Goal: Task Accomplishment & Management: Complete application form

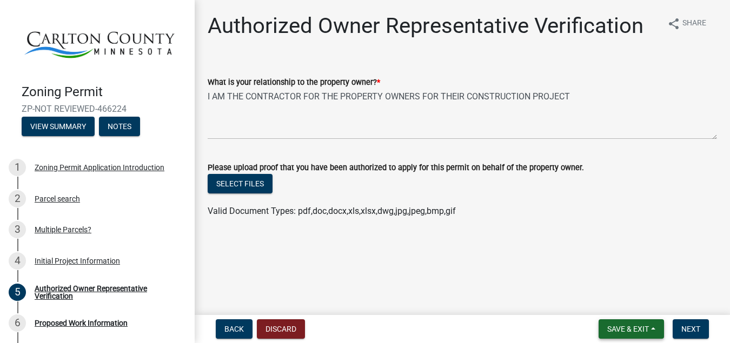
click at [637, 329] on span "Save & Exit" at bounding box center [628, 329] width 42 height 9
click at [612, 273] on button "Save" at bounding box center [620, 275] width 86 height 26
click at [74, 295] on div "Authorized Owner Representative Verification" at bounding box center [106, 292] width 143 height 15
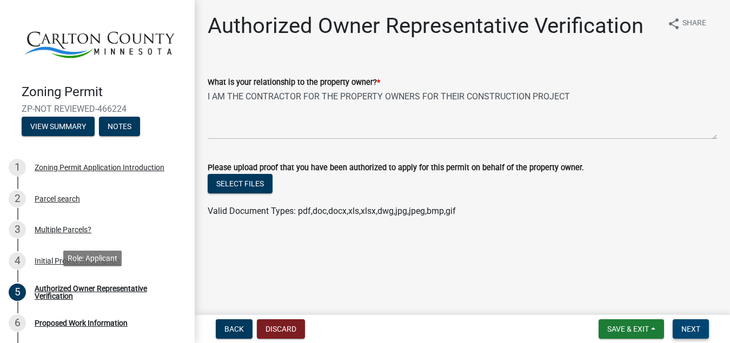
click at [693, 333] on span "Next" at bounding box center [690, 329] width 19 height 9
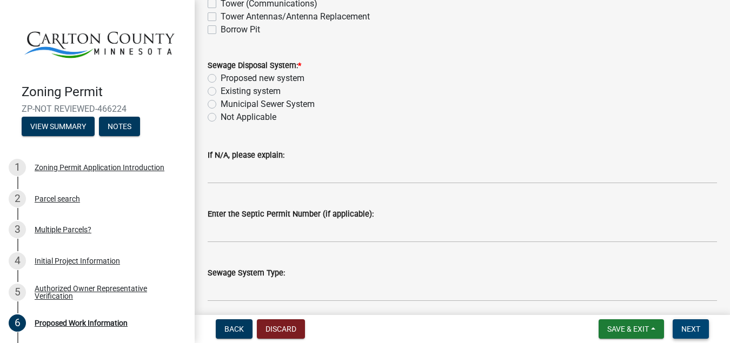
scroll to position [374, 0]
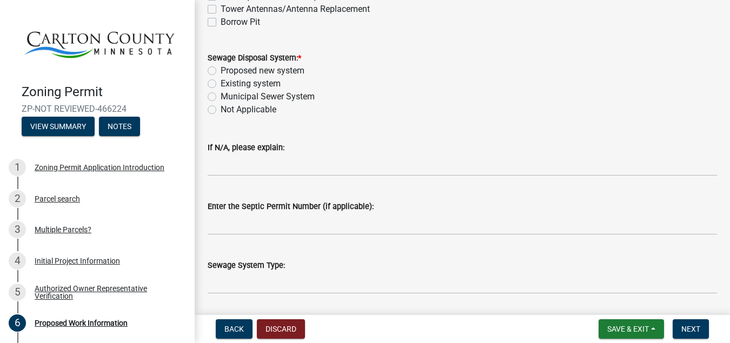
click at [506, 107] on div "Not Applicable" at bounding box center [462, 109] width 509 height 13
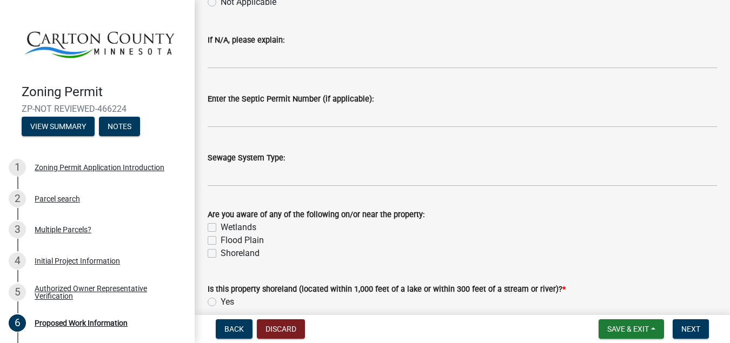
scroll to position [483, 0]
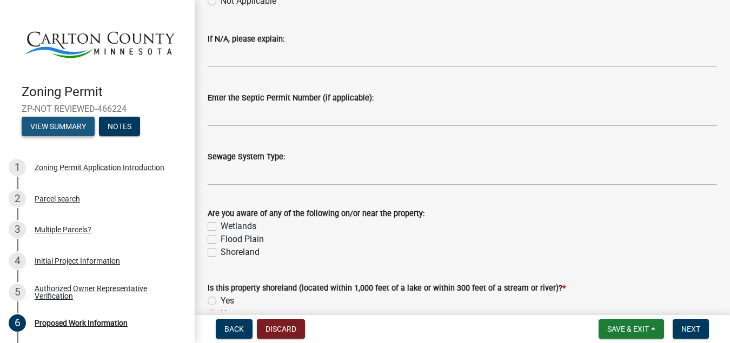
click at [42, 125] on button "View Summary" at bounding box center [58, 126] width 73 height 19
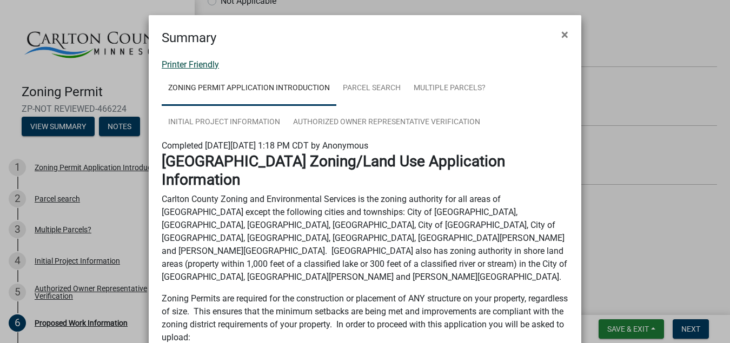
click at [193, 65] on link "Printer Friendly" at bounding box center [190, 64] width 57 height 10
click at [555, 35] on button "×" at bounding box center [564, 34] width 24 height 30
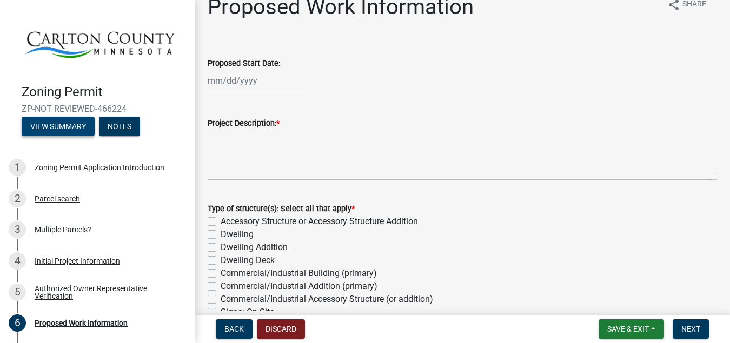
scroll to position [0, 0]
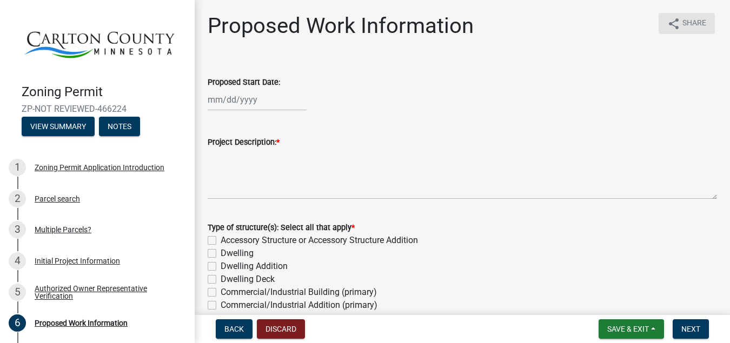
click at [686, 24] on span "Share" at bounding box center [694, 23] width 24 height 13
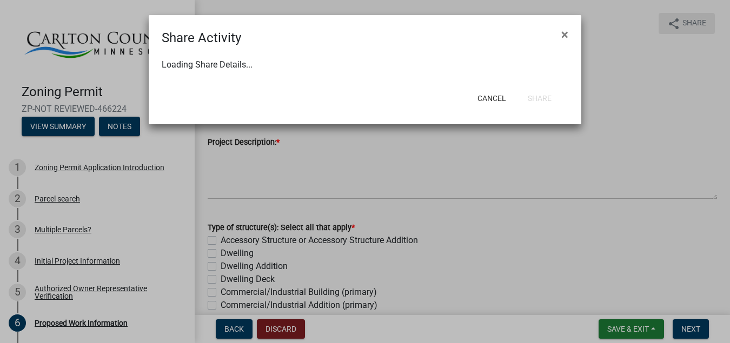
select select "1"
select select "0"
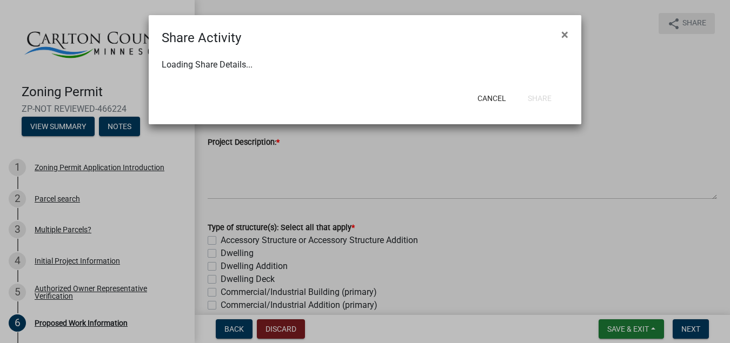
select select "0"
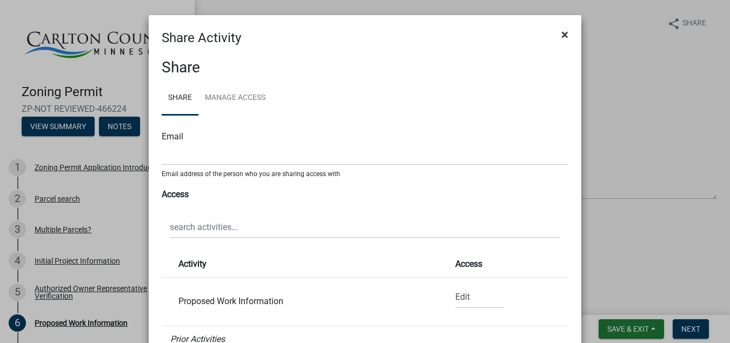
click at [563, 32] on span "×" at bounding box center [564, 34] width 7 height 15
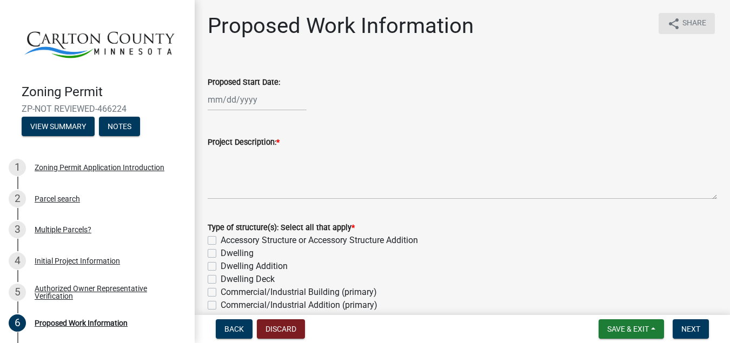
drag, startPoint x: 726, startPoint y: 76, endPoint x: 722, endPoint y: 25, distance: 51.0
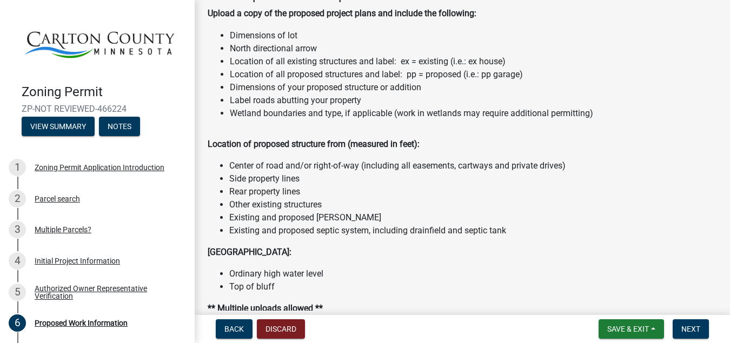
scroll to position [1152, 0]
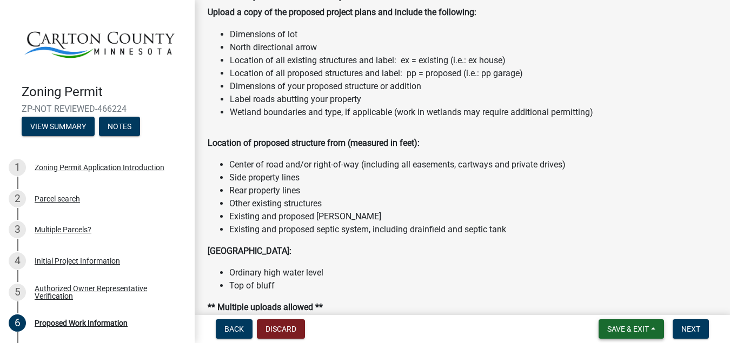
click at [623, 329] on span "Save & Exit" at bounding box center [628, 329] width 42 height 9
click at [611, 277] on button "Save" at bounding box center [620, 275] width 86 height 26
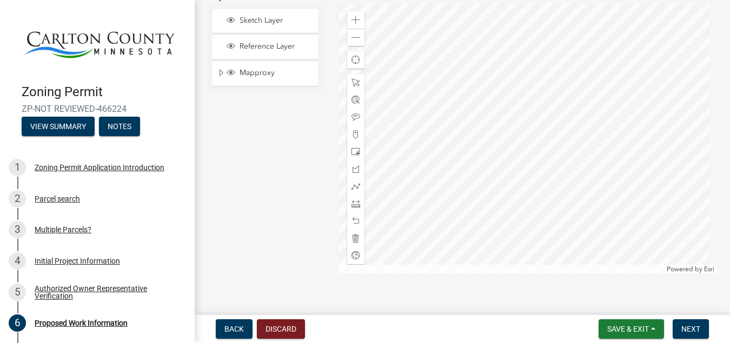
scroll to position [2287, 0]
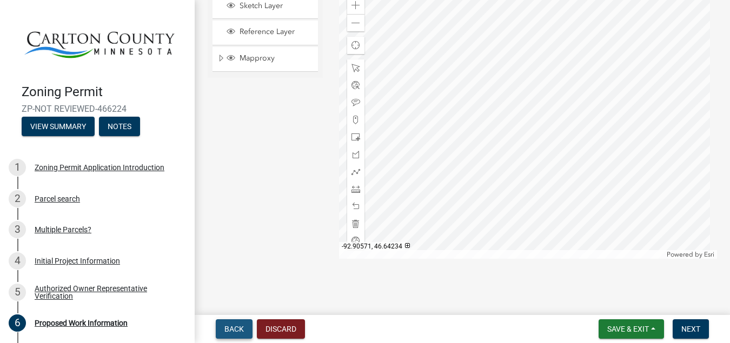
click at [226, 328] on span "Back" at bounding box center [233, 329] width 19 height 9
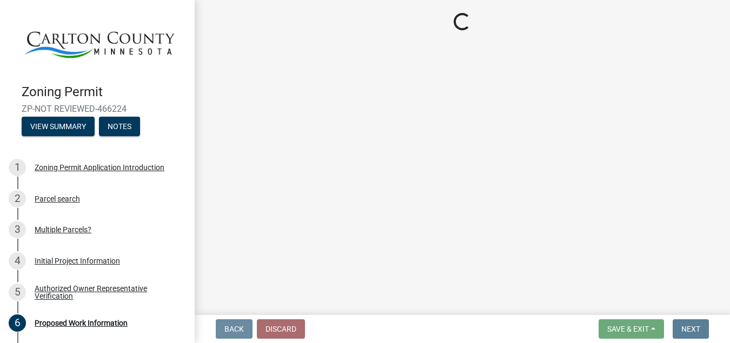
scroll to position [0, 0]
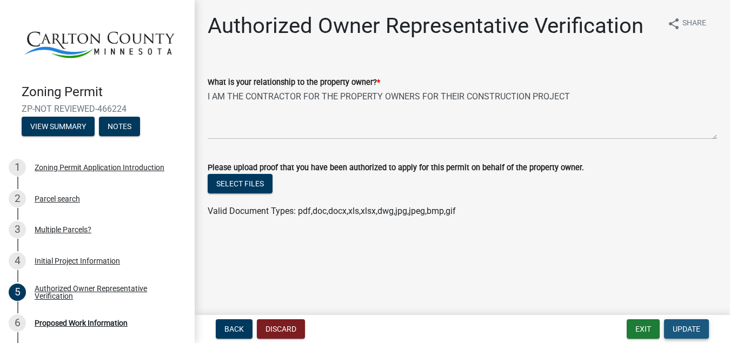
click at [675, 326] on span "Update" at bounding box center [686, 329] width 28 height 9
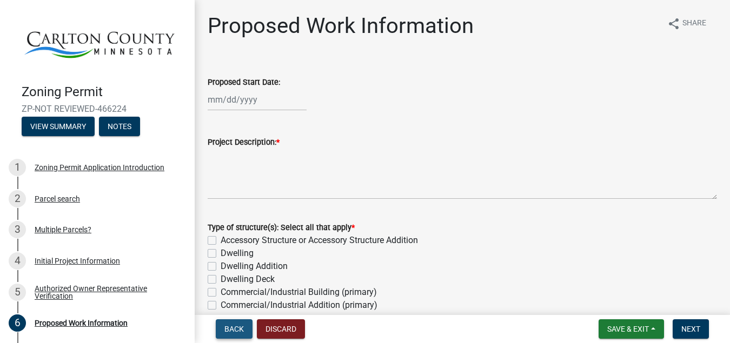
click at [236, 335] on button "Back" at bounding box center [234, 328] width 37 height 19
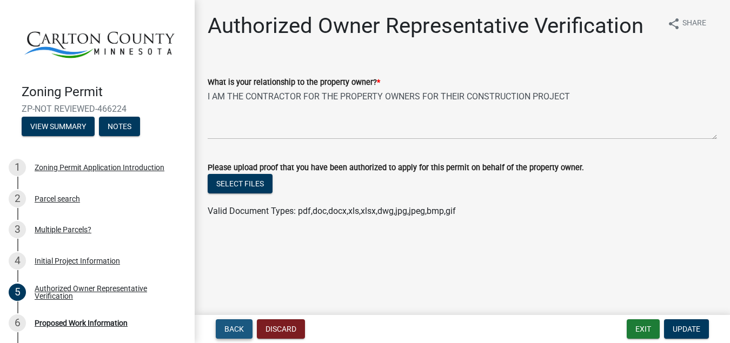
click at [236, 335] on button "Back" at bounding box center [234, 328] width 37 height 19
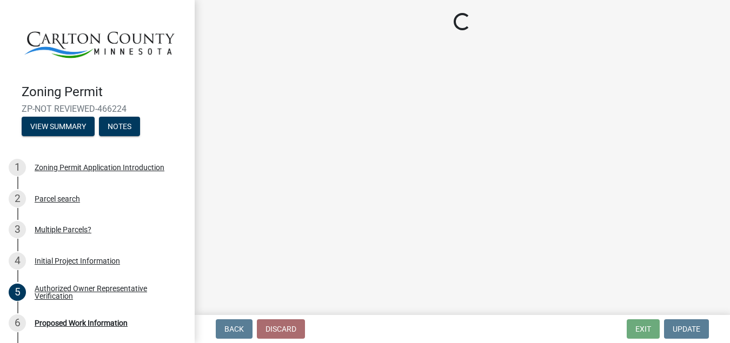
select select "33d21d3a-ebb3-419e-8315-ef7213d04586"
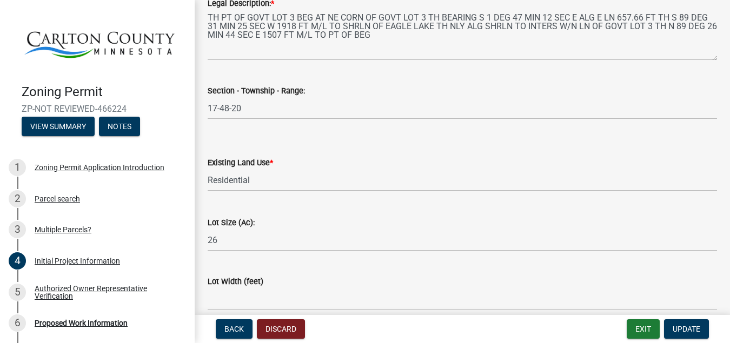
scroll to position [1535, 0]
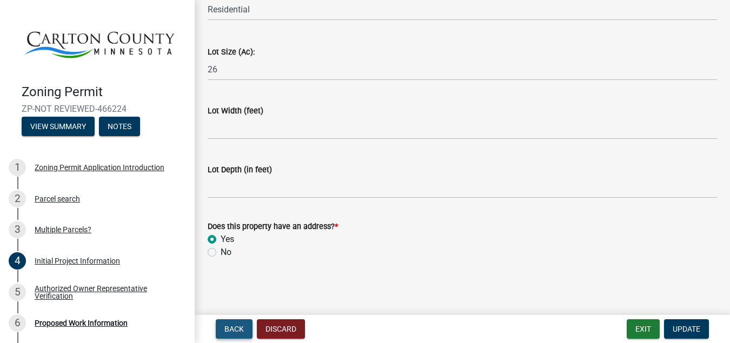
click at [237, 328] on span "Back" at bounding box center [233, 329] width 19 height 9
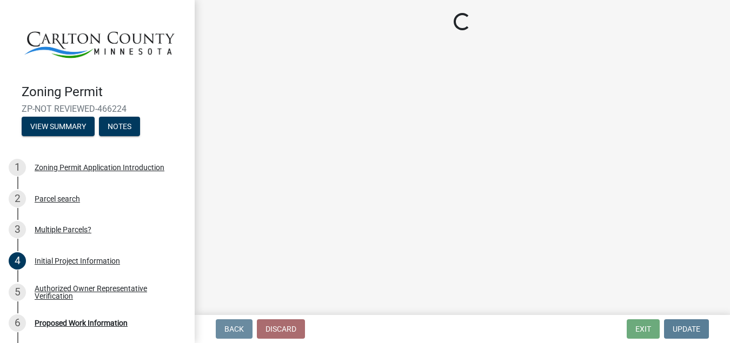
scroll to position [0, 0]
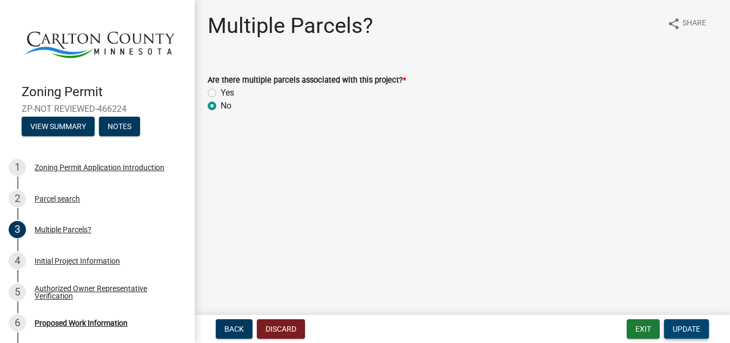
click at [700, 330] on button "Update" at bounding box center [686, 328] width 45 height 19
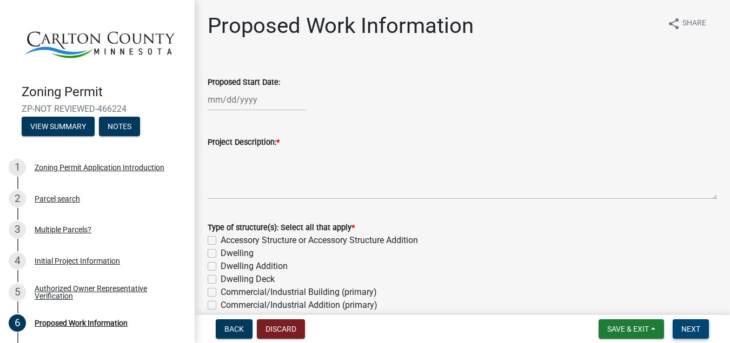
click at [692, 327] on span "Next" at bounding box center [690, 329] width 19 height 9
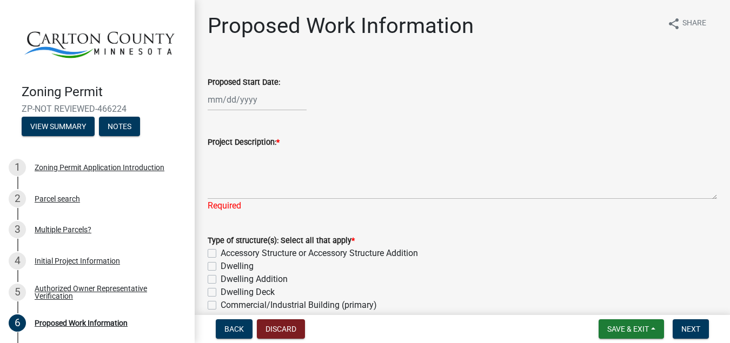
click at [221, 264] on label "Dwelling" at bounding box center [237, 266] width 33 height 13
click at [221, 264] on input "Dwelling" at bounding box center [224, 263] width 7 height 7
checkbox input "true"
checkbox input "false"
checkbox input "true"
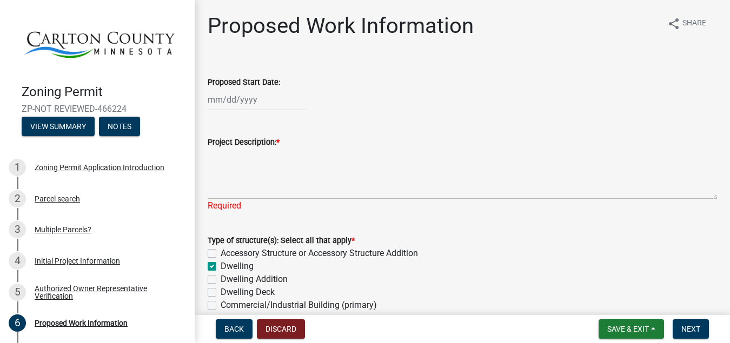
checkbox input "false"
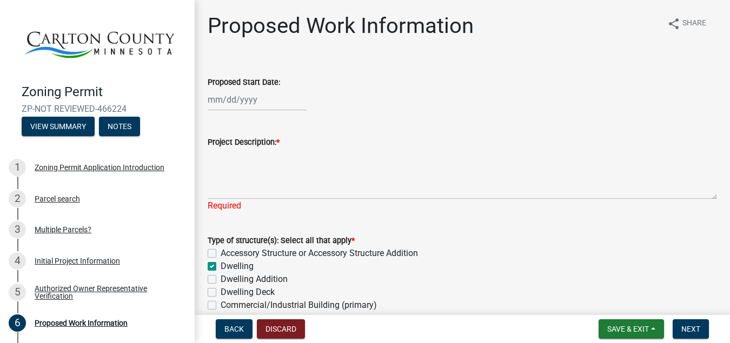
checkbox input "false"
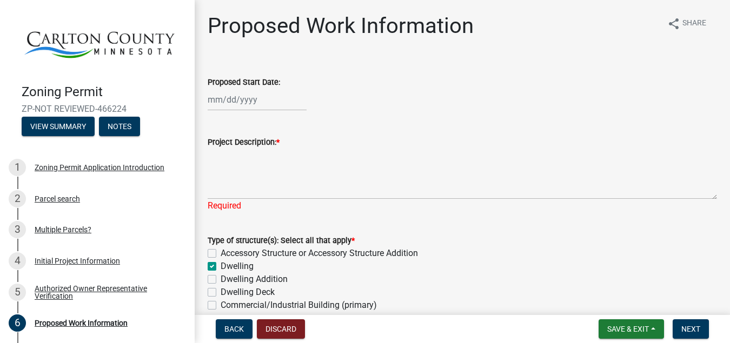
checkbox input "false"
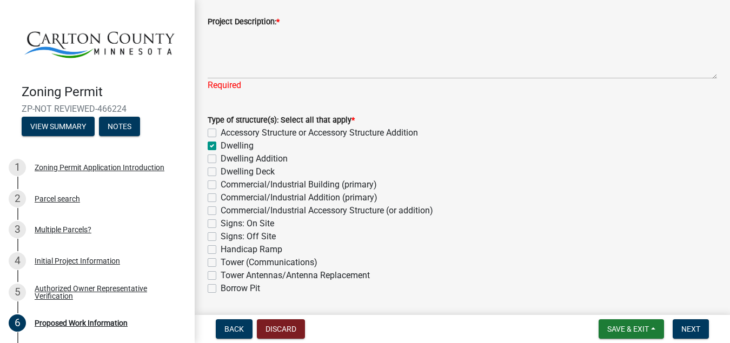
scroll to position [123, 0]
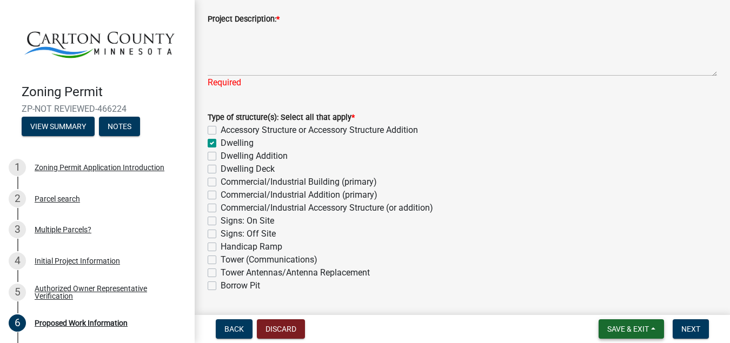
click at [613, 329] on span "Save & Exit" at bounding box center [628, 329] width 42 height 9
click at [606, 272] on button "Save" at bounding box center [620, 275] width 86 height 26
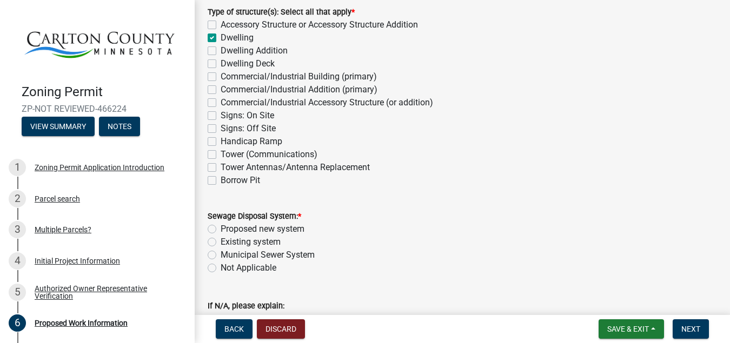
scroll to position [246, 0]
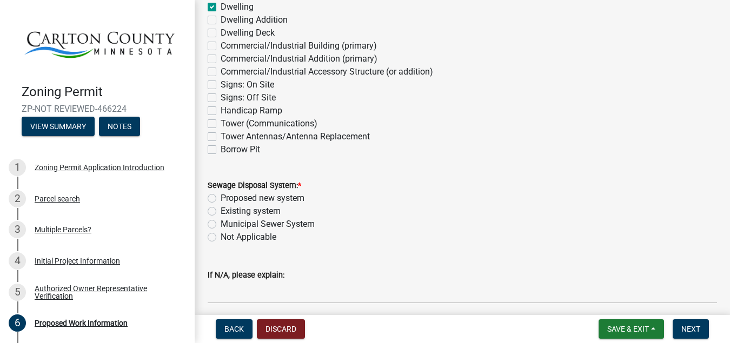
click at [221, 211] on label "Existing system" at bounding box center [251, 211] width 60 height 13
click at [221, 211] on input "Existing system" at bounding box center [224, 208] width 7 height 7
radio input "true"
click at [615, 325] on span "Save & Exit" at bounding box center [628, 329] width 42 height 9
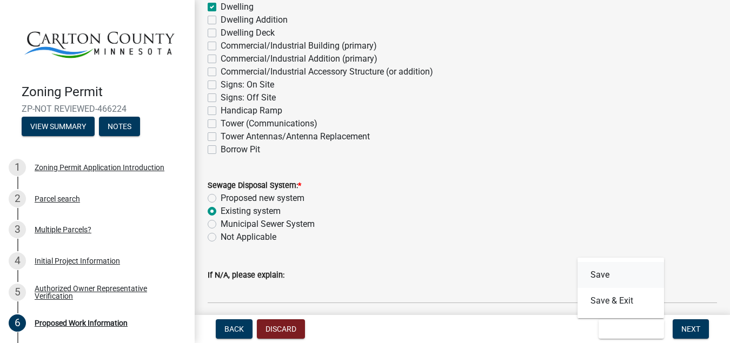
click at [609, 279] on button "Save" at bounding box center [620, 275] width 86 height 26
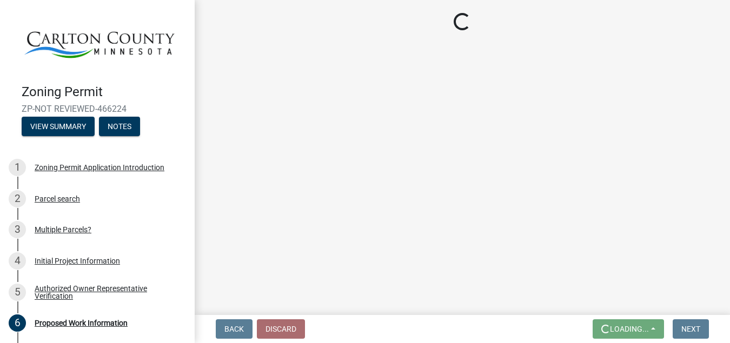
scroll to position [0, 0]
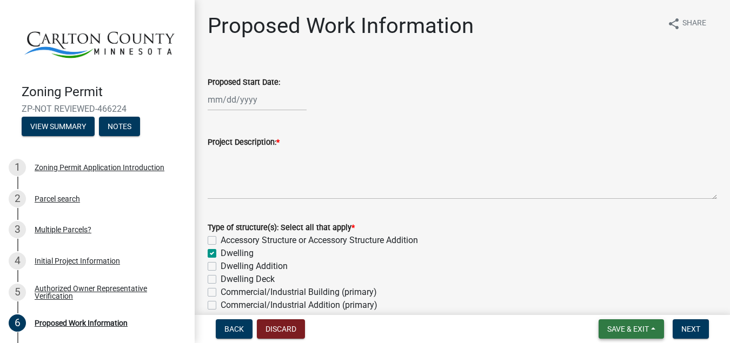
click at [651, 329] on button "Save & Exit" at bounding box center [630, 328] width 65 height 19
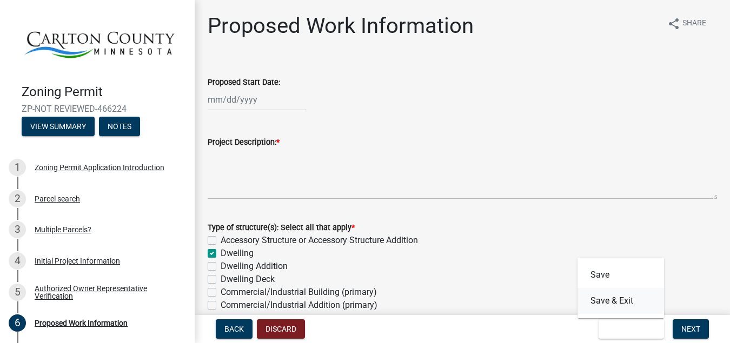
click at [622, 302] on button "Save & Exit" at bounding box center [620, 301] width 86 height 26
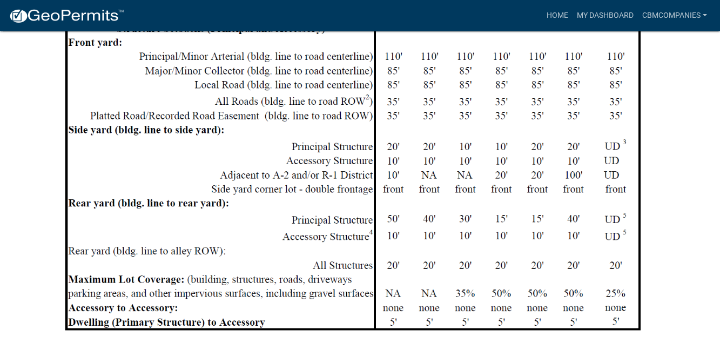
scroll to position [653, 0]
